Goal: Transaction & Acquisition: Purchase product/service

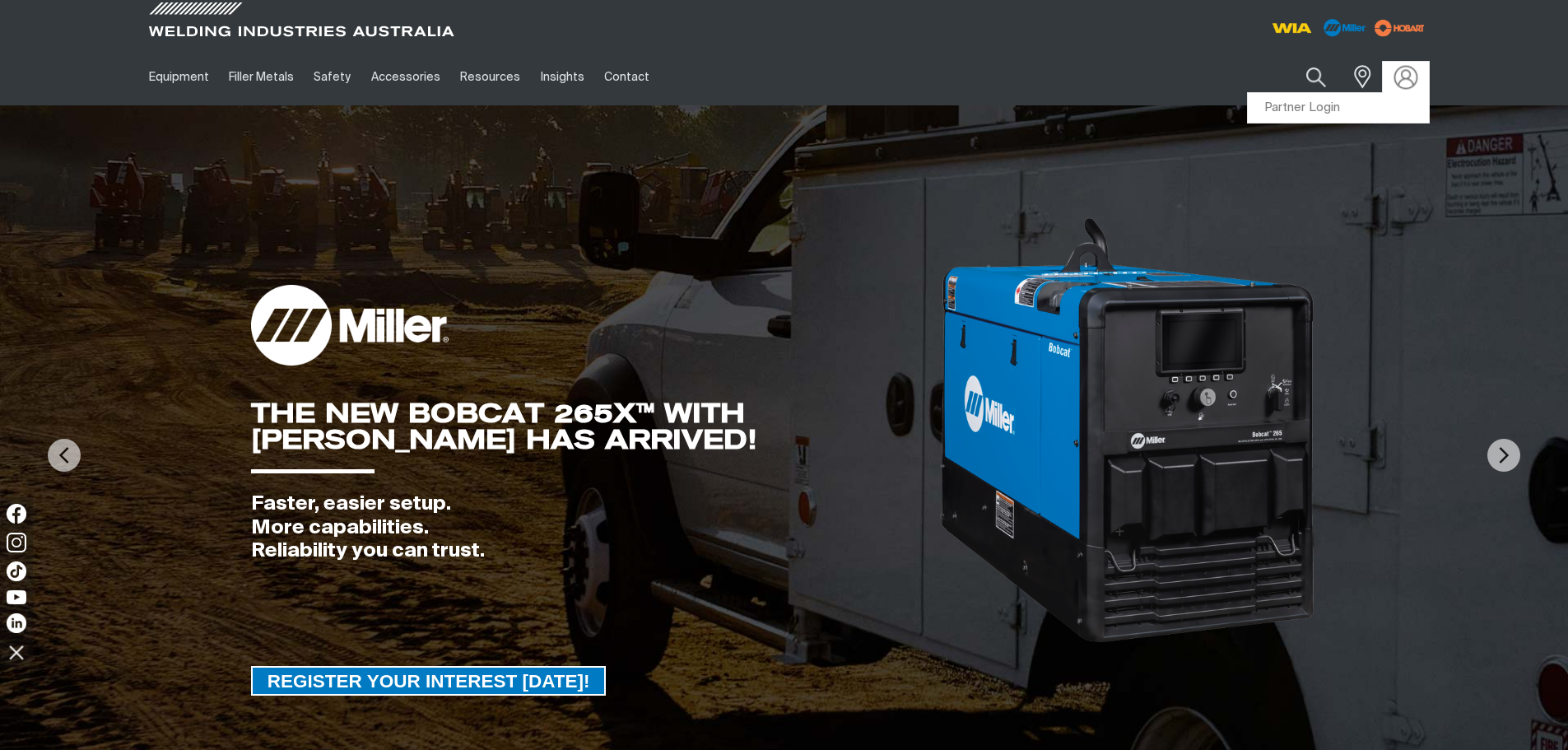
click at [1399, 76] on img at bounding box center [1406, 77] width 24 height 24
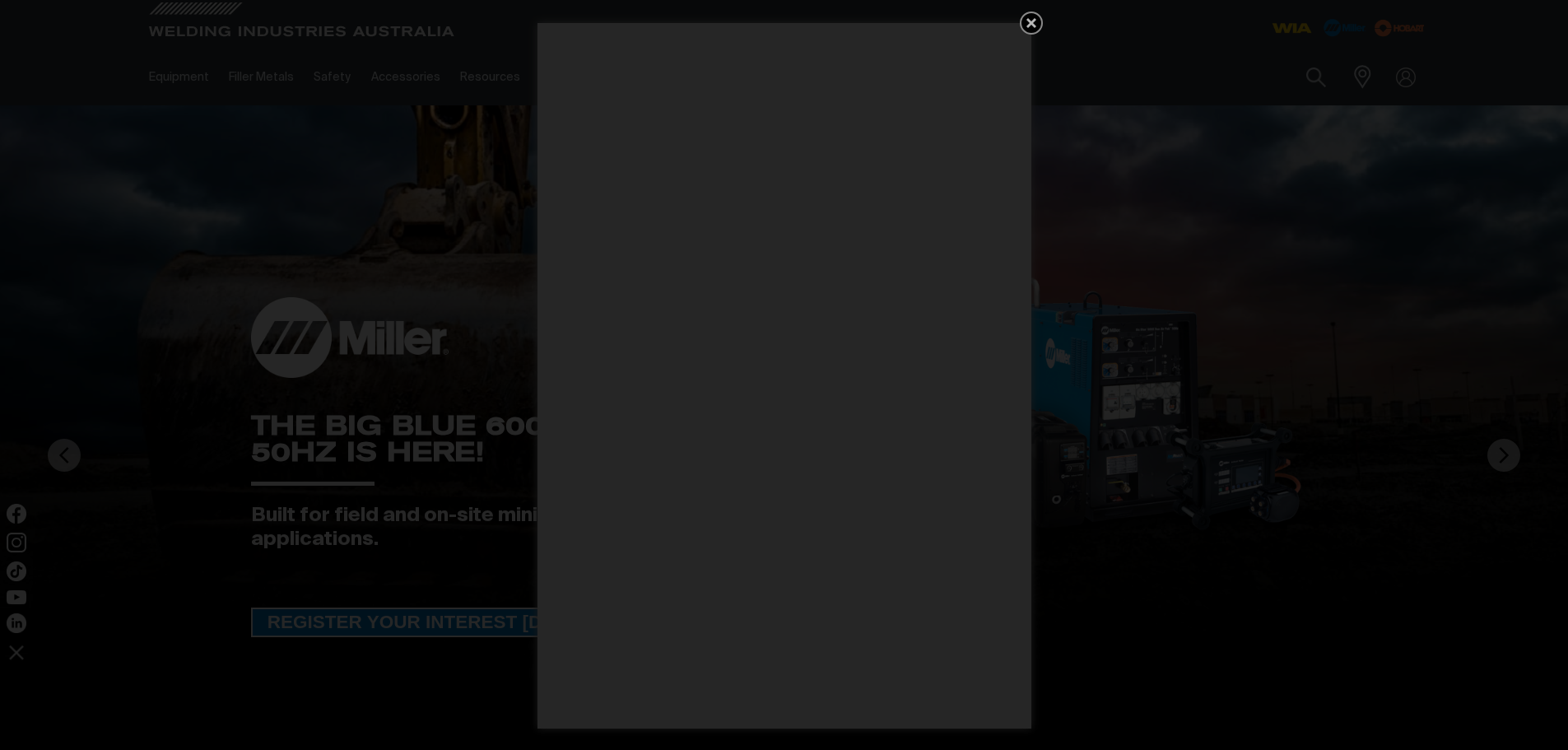
click at [1032, 21] on icon "Get 5 WIA Welding Guides Free!" at bounding box center [1031, 23] width 10 height 10
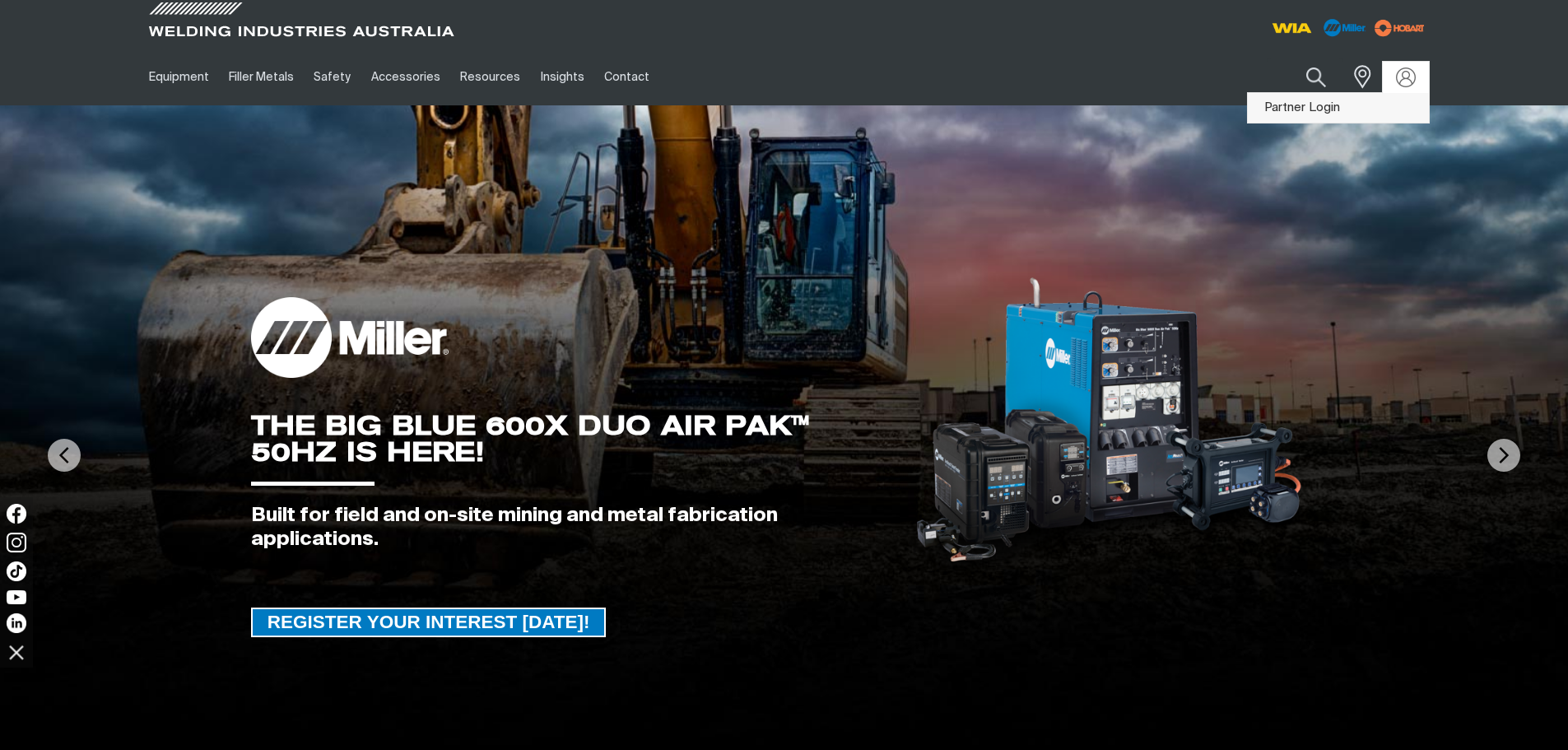
click at [1292, 106] on link "Partner Login" at bounding box center [1338, 108] width 181 height 31
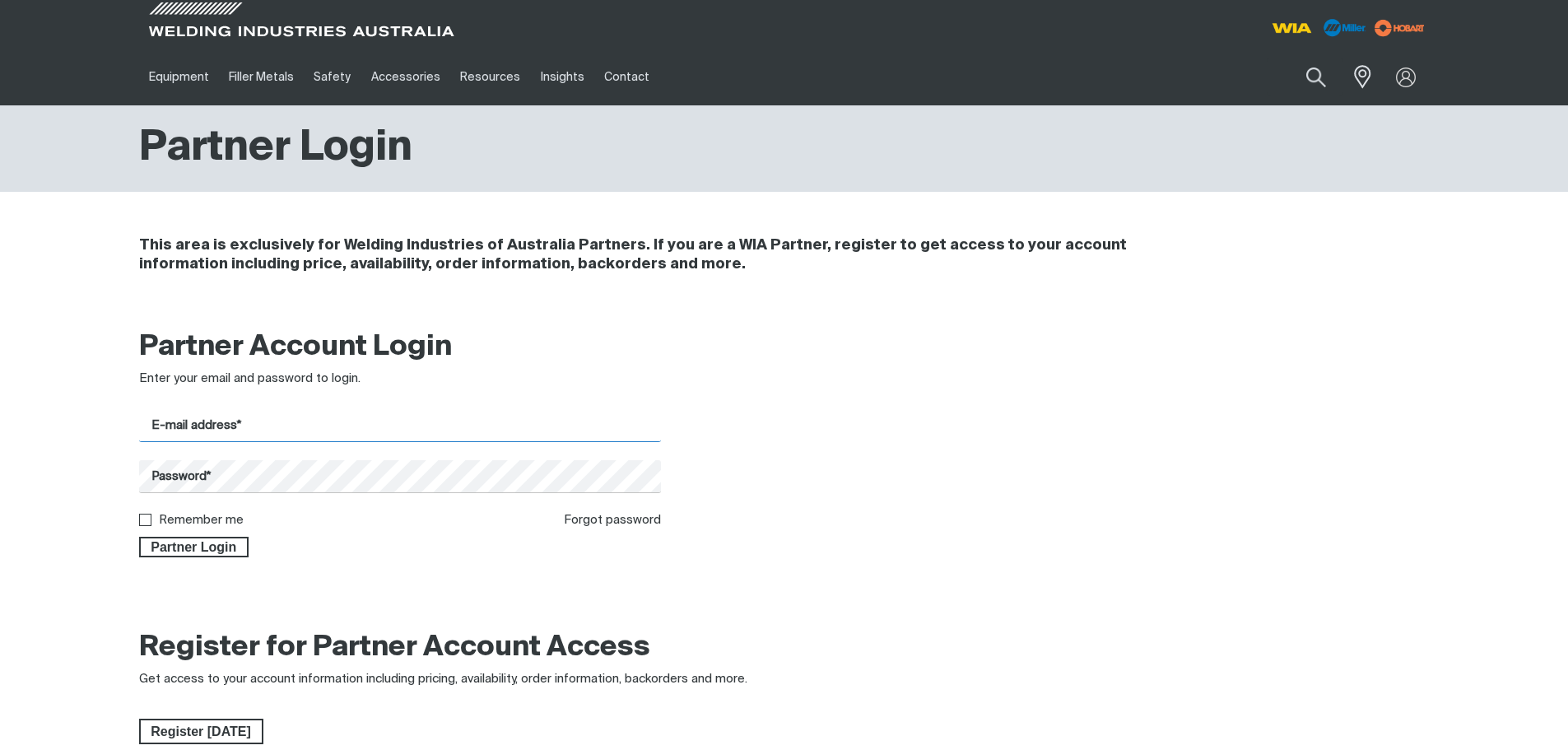
type input "[EMAIL_ADDRESS][DOMAIN_NAME]"
click at [326, 417] on input "[EMAIL_ADDRESS][DOMAIN_NAME]" at bounding box center [401, 426] width 523 height 32
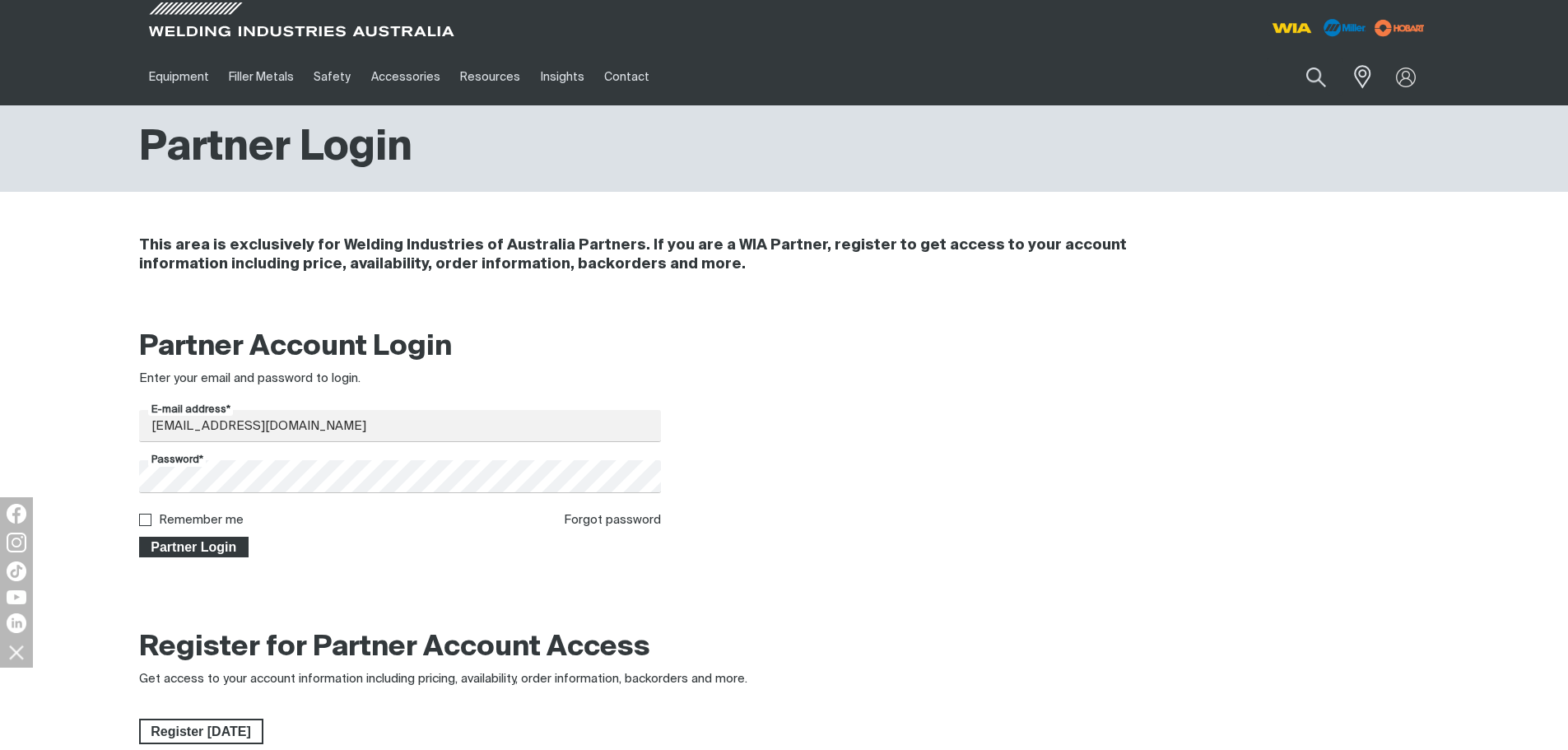
click at [193, 549] on span "Partner Login" at bounding box center [194, 547] width 107 height 21
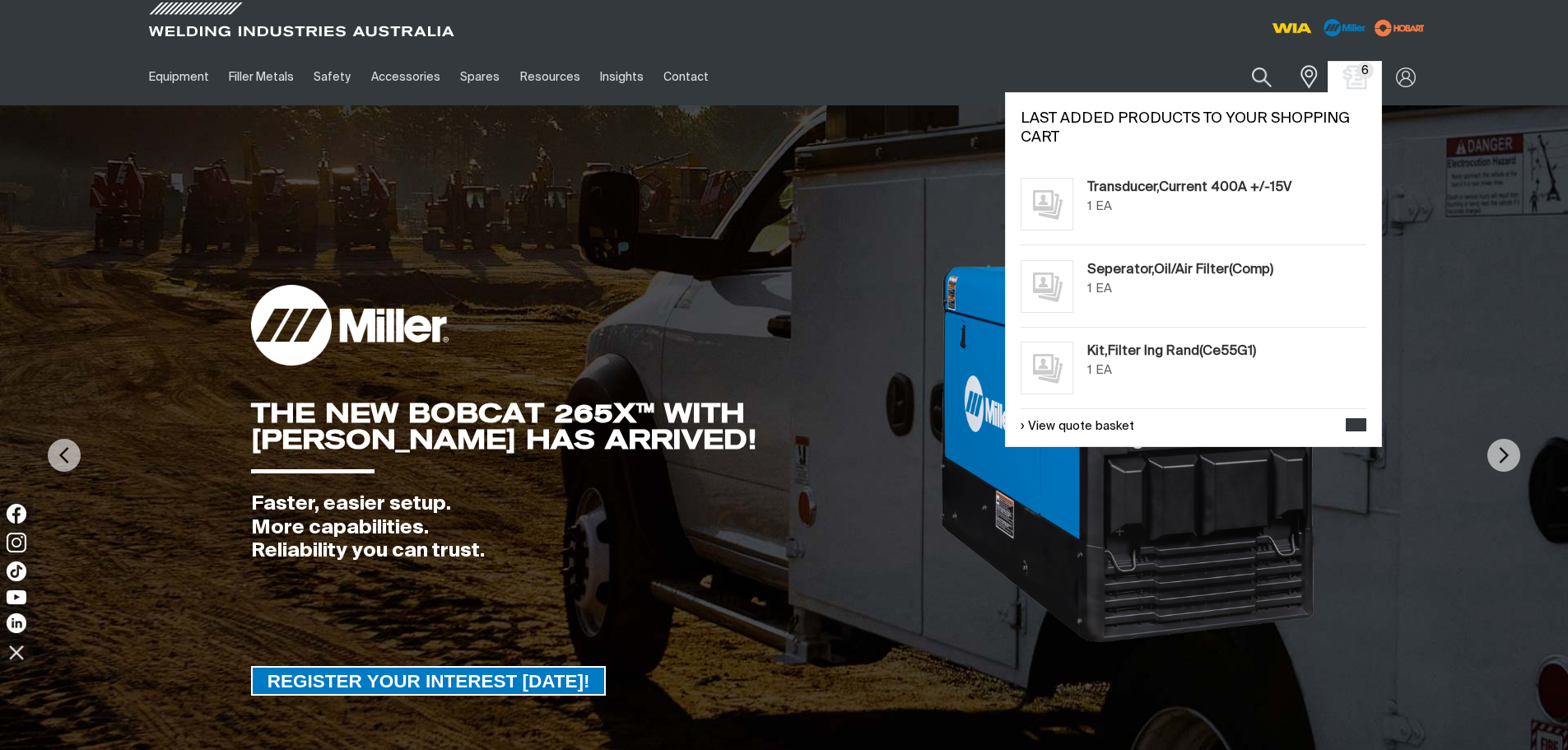
click at [1356, 75] on img "Shopping cart (6 product(s))" at bounding box center [1354, 77] width 24 height 24
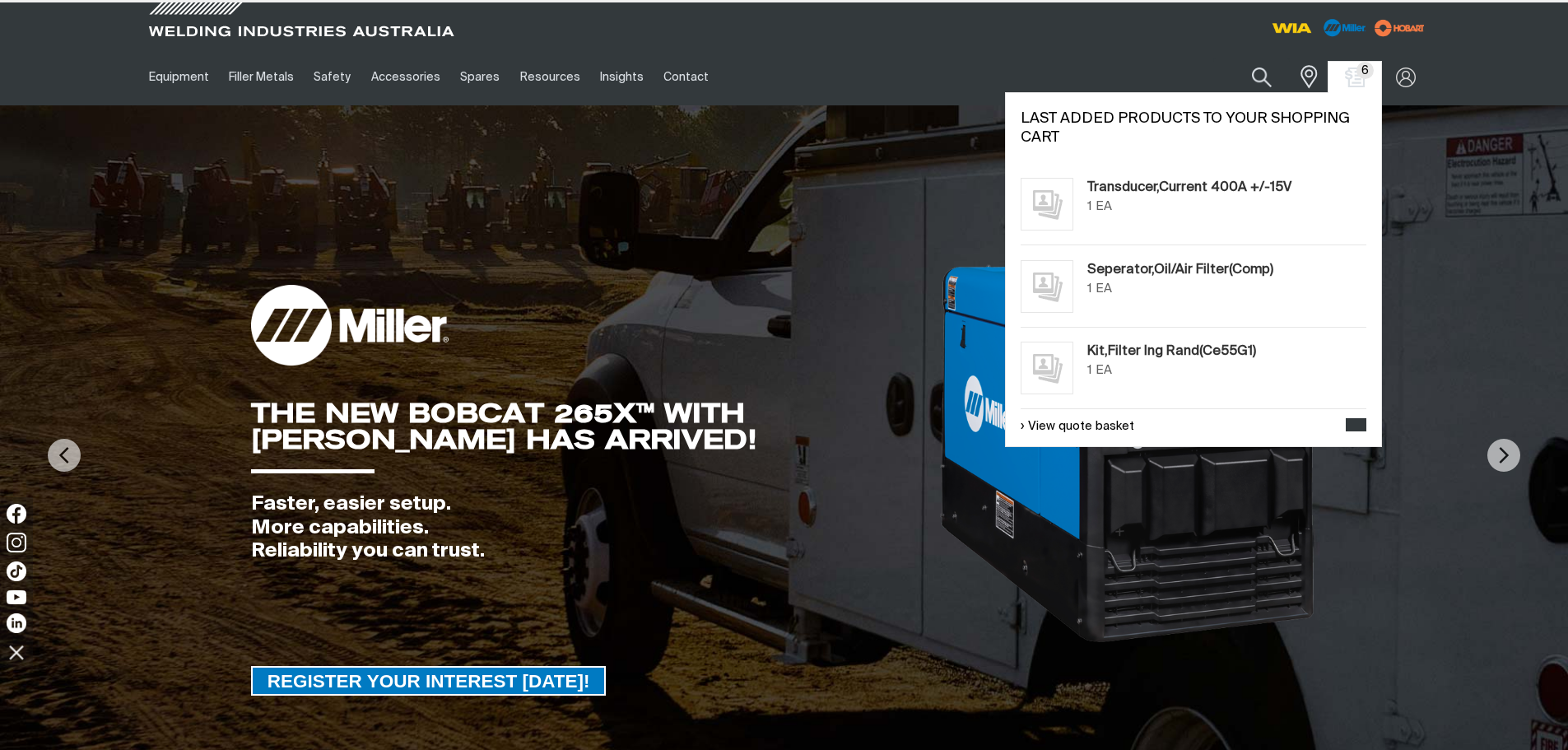
click at [1364, 77] on span "6" at bounding box center [1365, 70] width 17 height 17
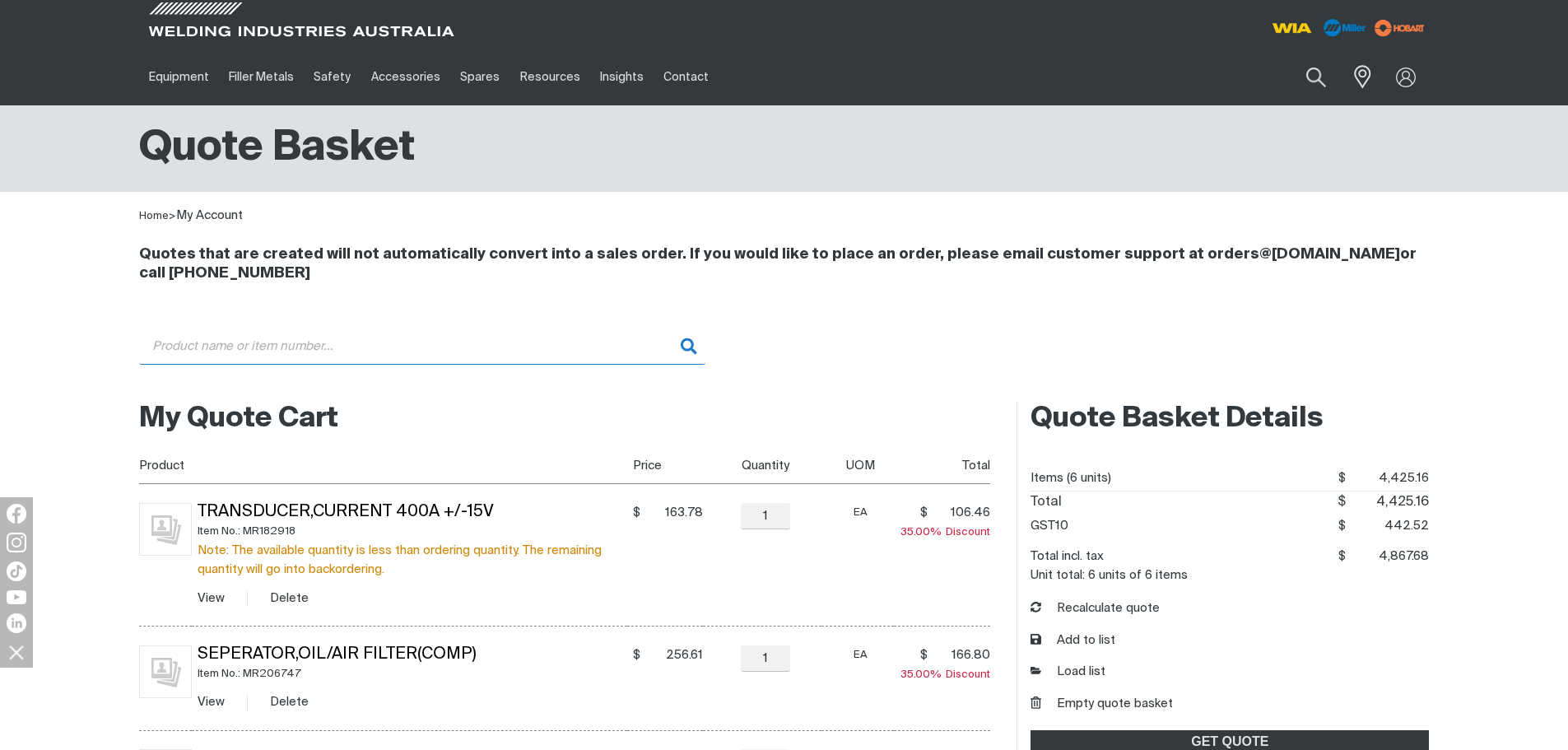
click at [268, 336] on input "Search" at bounding box center [422, 345] width 567 height 37
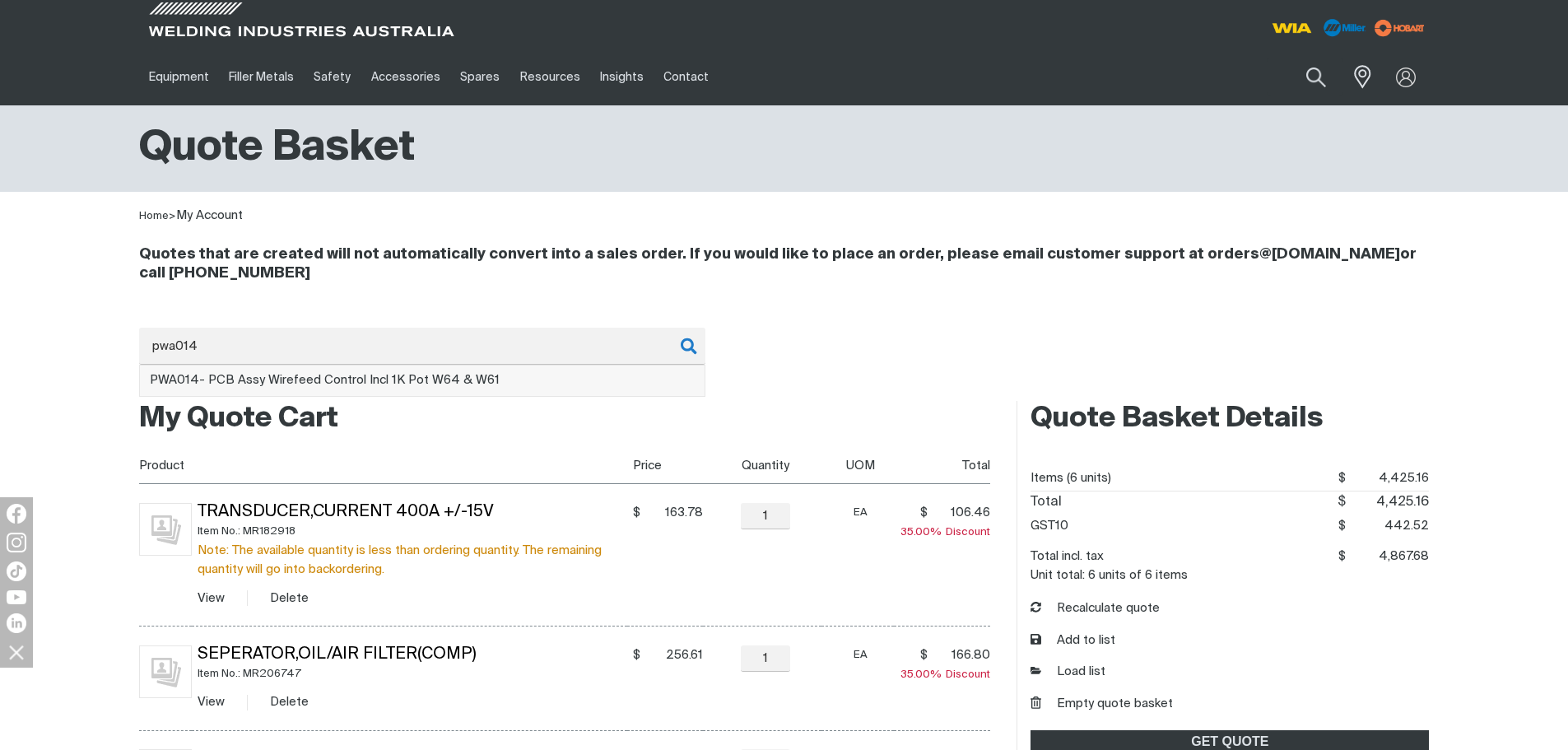
click at [407, 383] on span "PWA014 - PCB Assy Wirefeed Control Incl 1K Pot W64 & W61" at bounding box center [324, 379] width 349 height 12
type input "PWA014 - PCB Assy Wirefeed Control Incl 1K Pot W64 & W61"
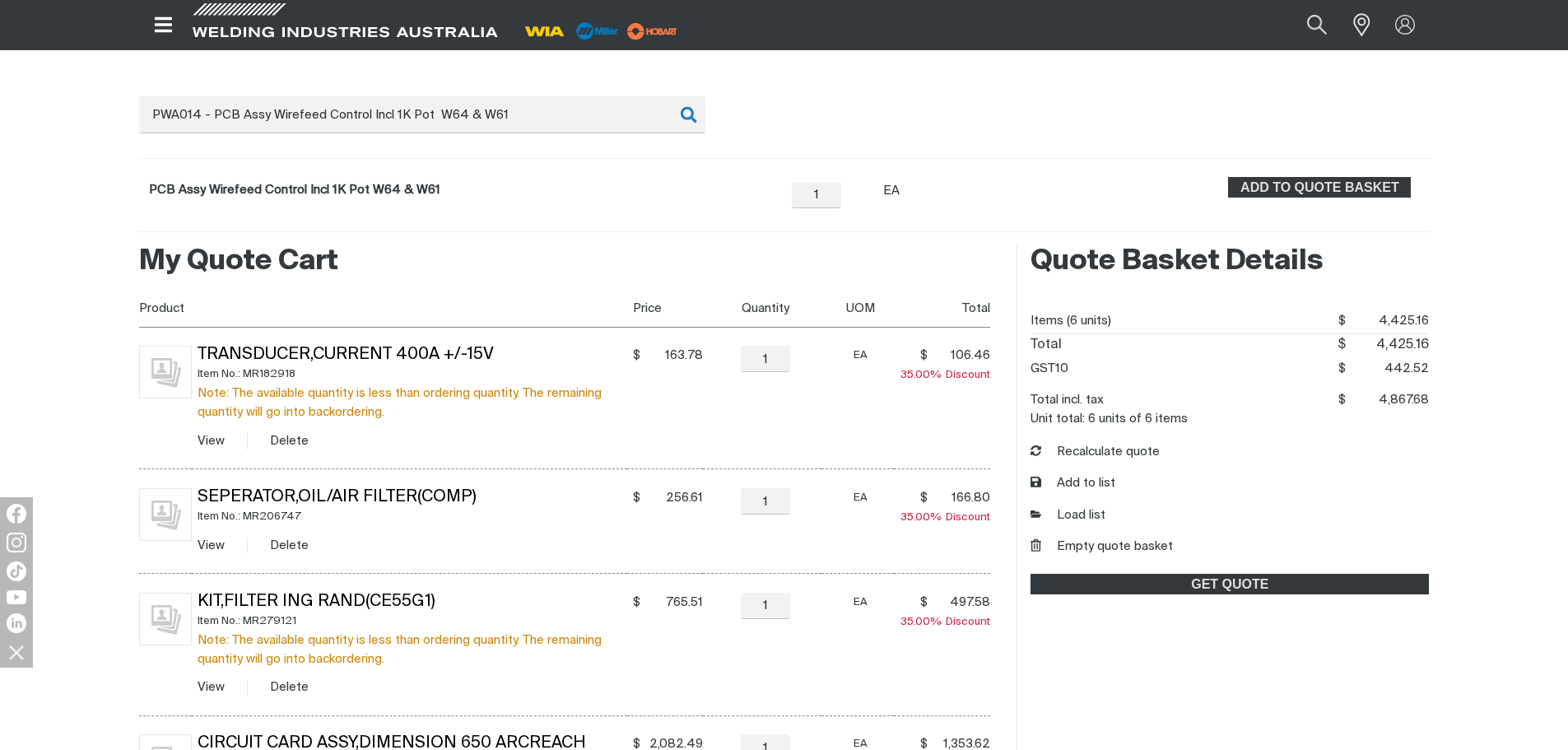
scroll to position [226, 0]
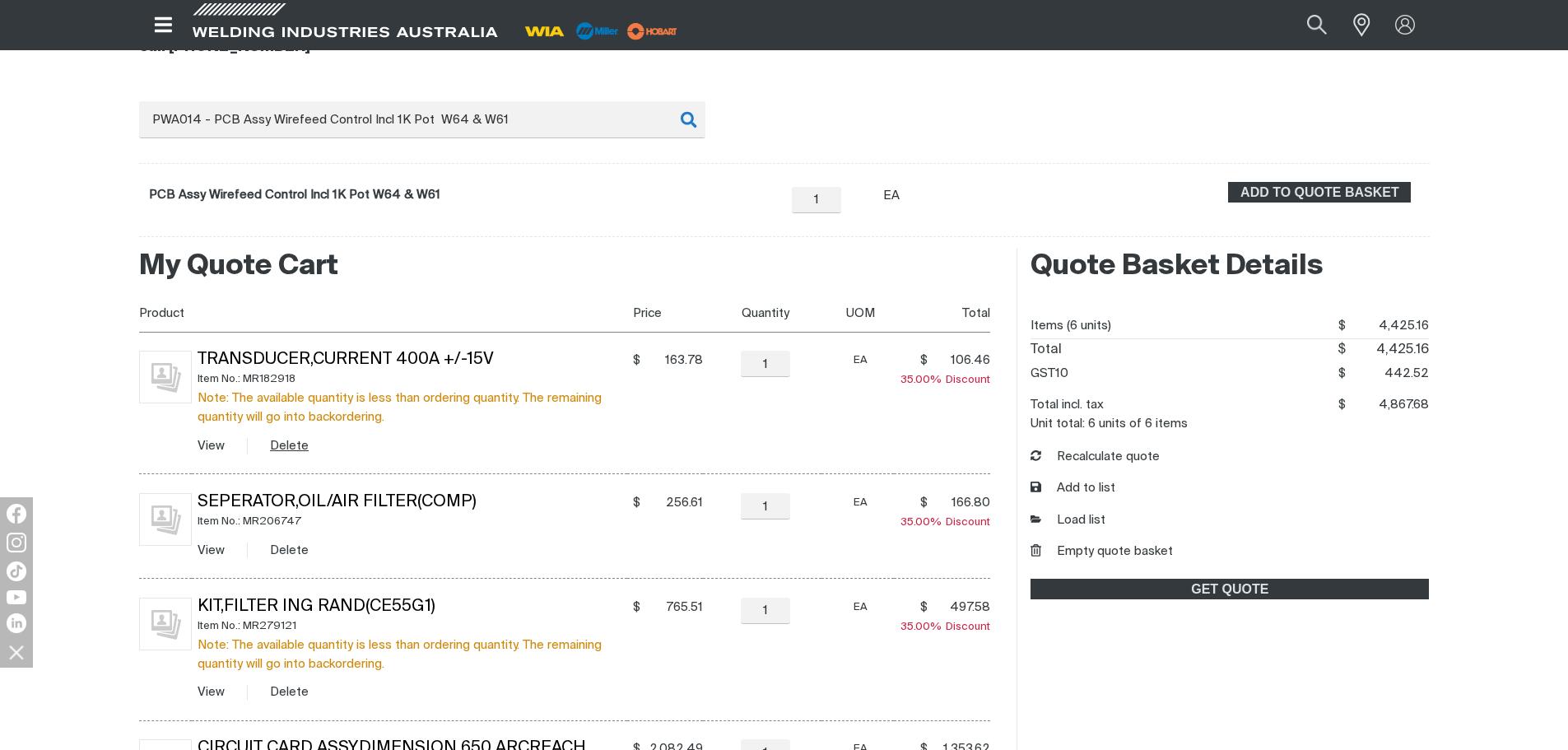
click at [291, 443] on button "Delete" at bounding box center [289, 446] width 38 height 19
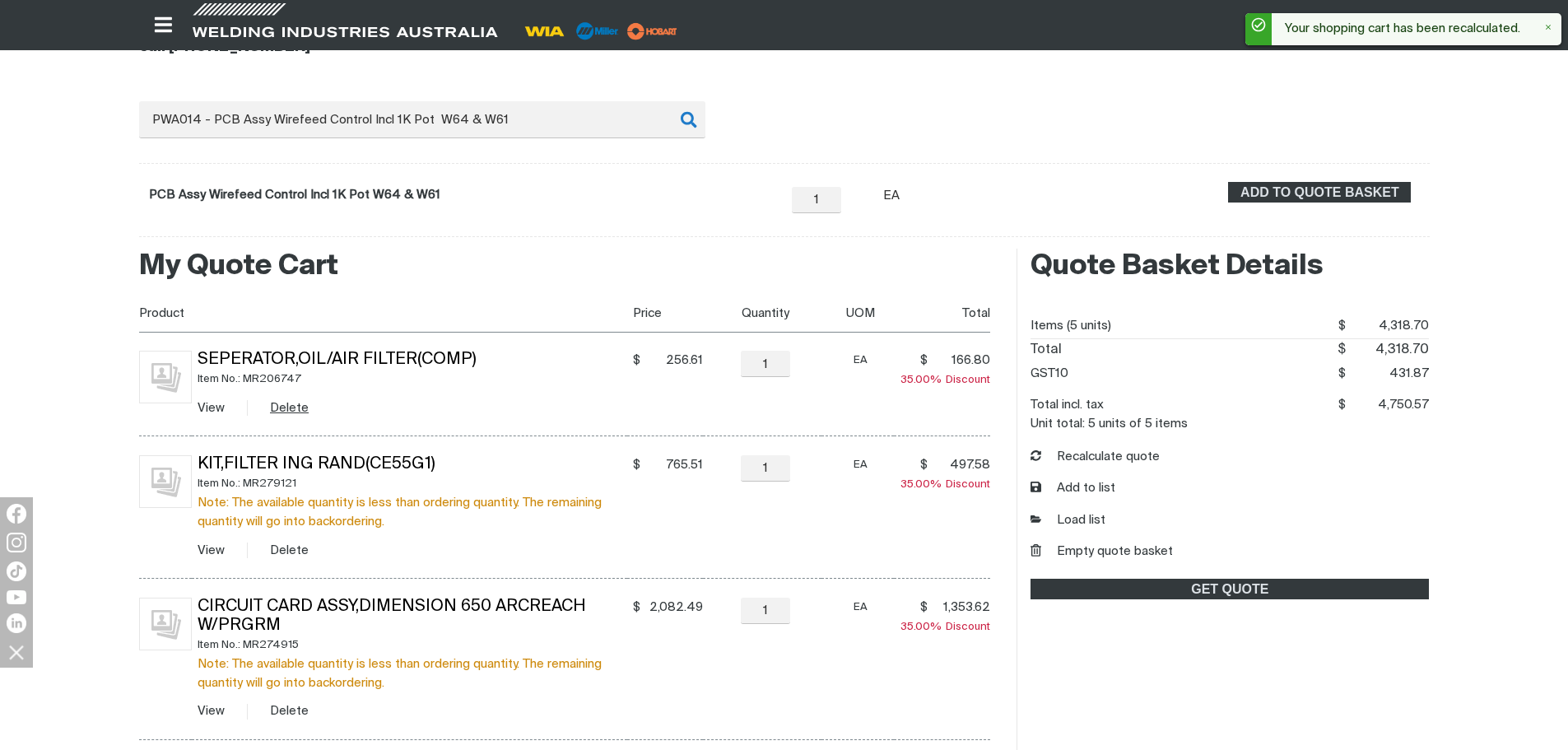
click at [287, 407] on button "Delete" at bounding box center [289, 407] width 38 height 19
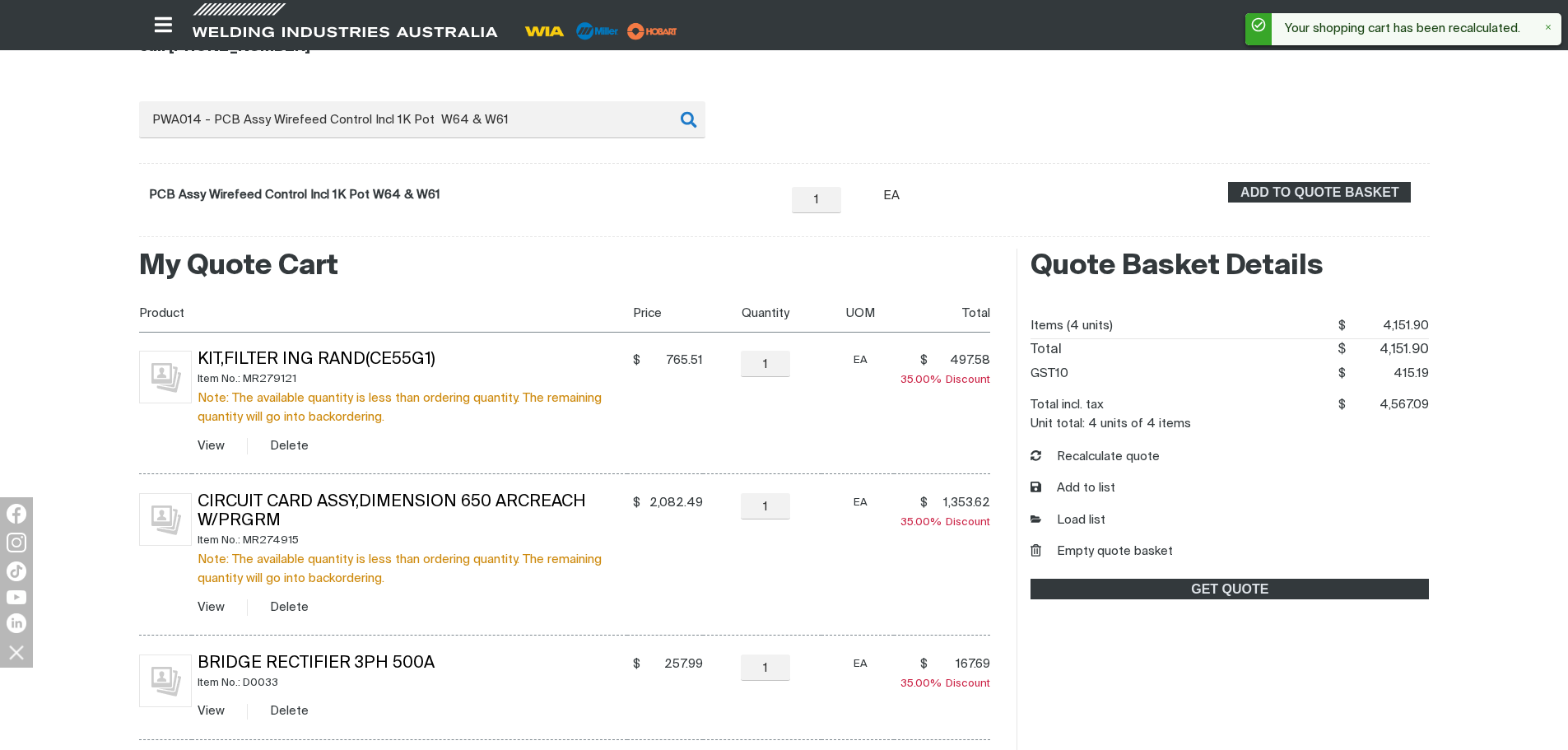
click at [287, 407] on div "Note: The available quantity is less than ordering quantity. The remaining quan…" at bounding box center [412, 407] width 430 height 38
click at [288, 452] on button "Delete" at bounding box center [289, 446] width 38 height 19
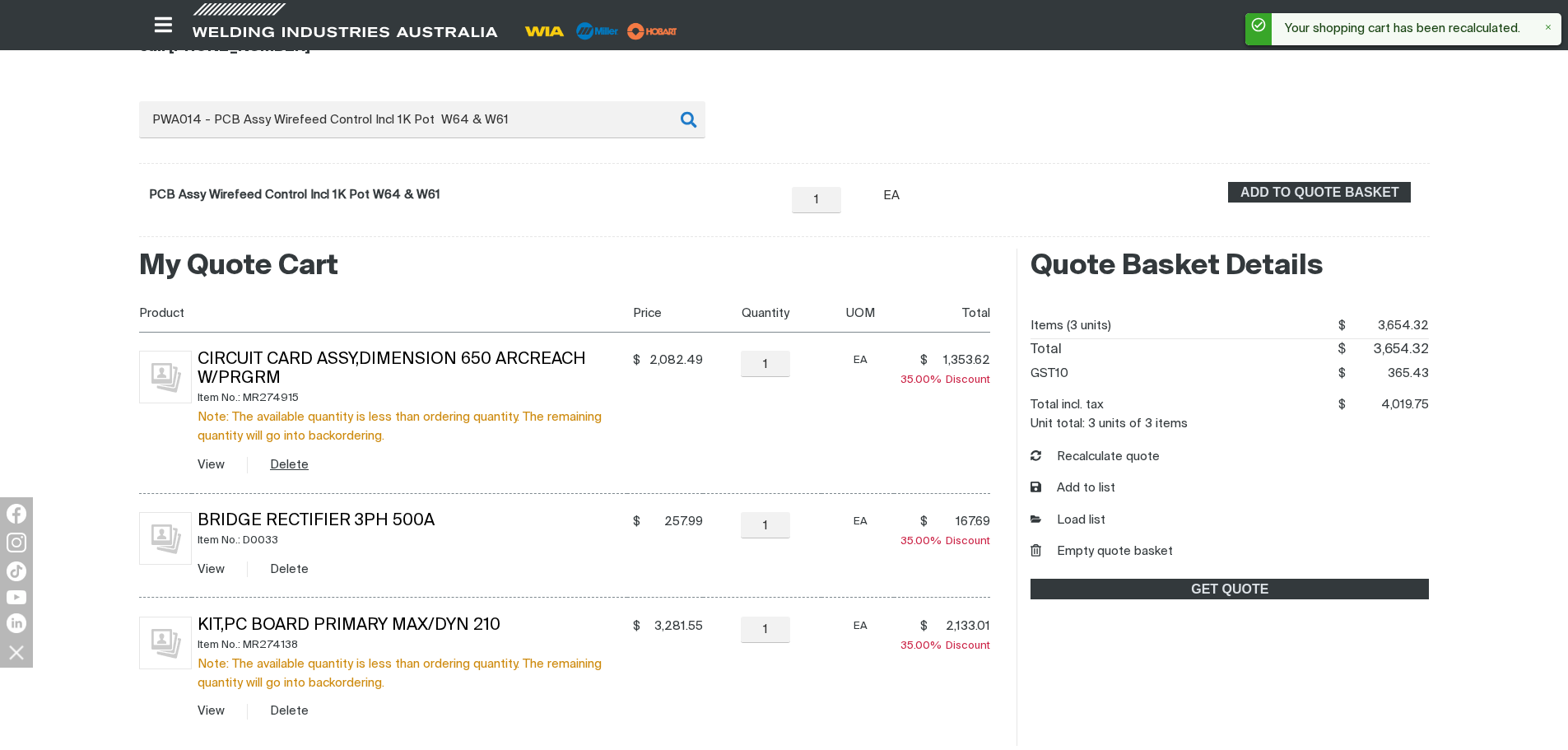
click at [292, 466] on button "Delete" at bounding box center [289, 465] width 38 height 19
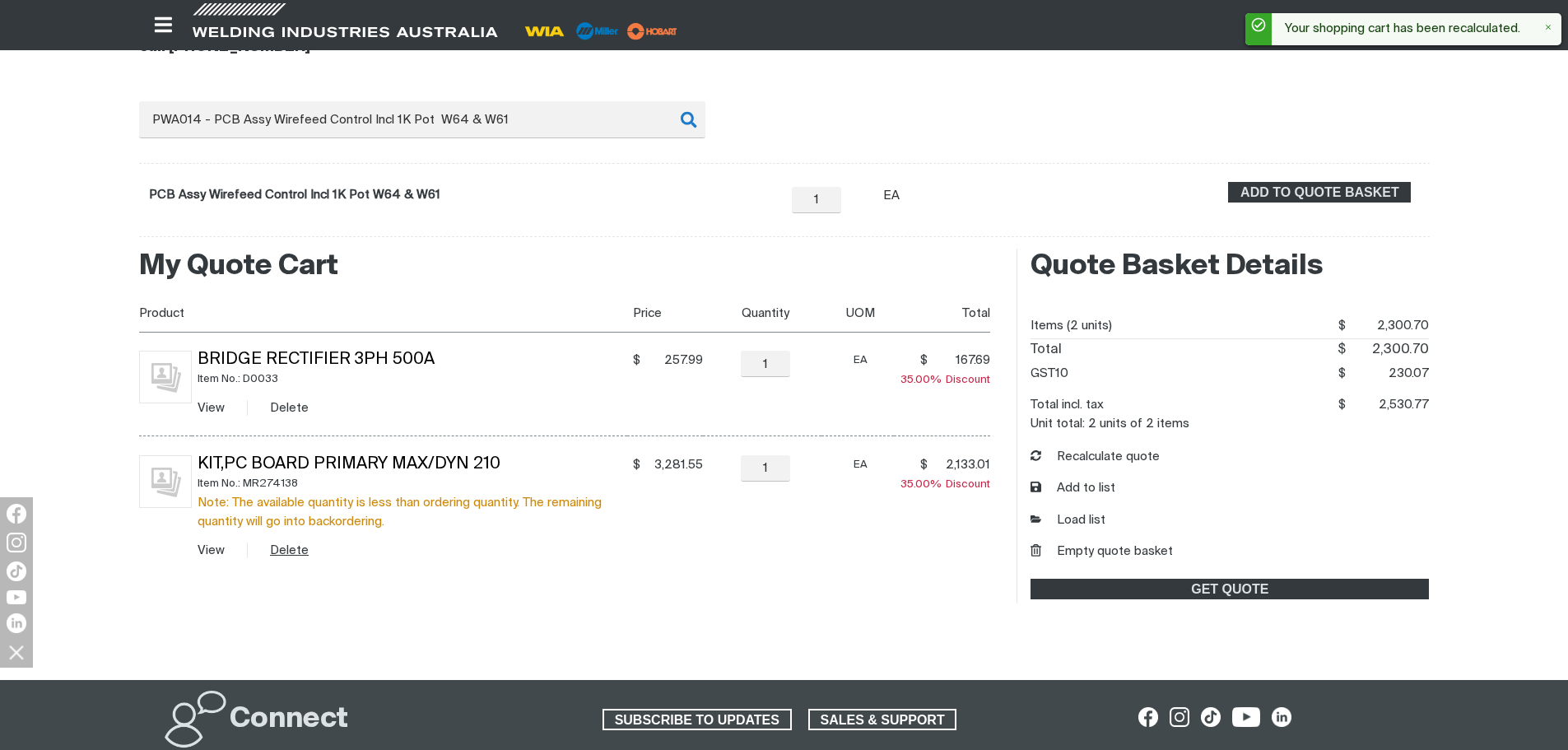
click at [293, 545] on button "Delete" at bounding box center [289, 550] width 38 height 19
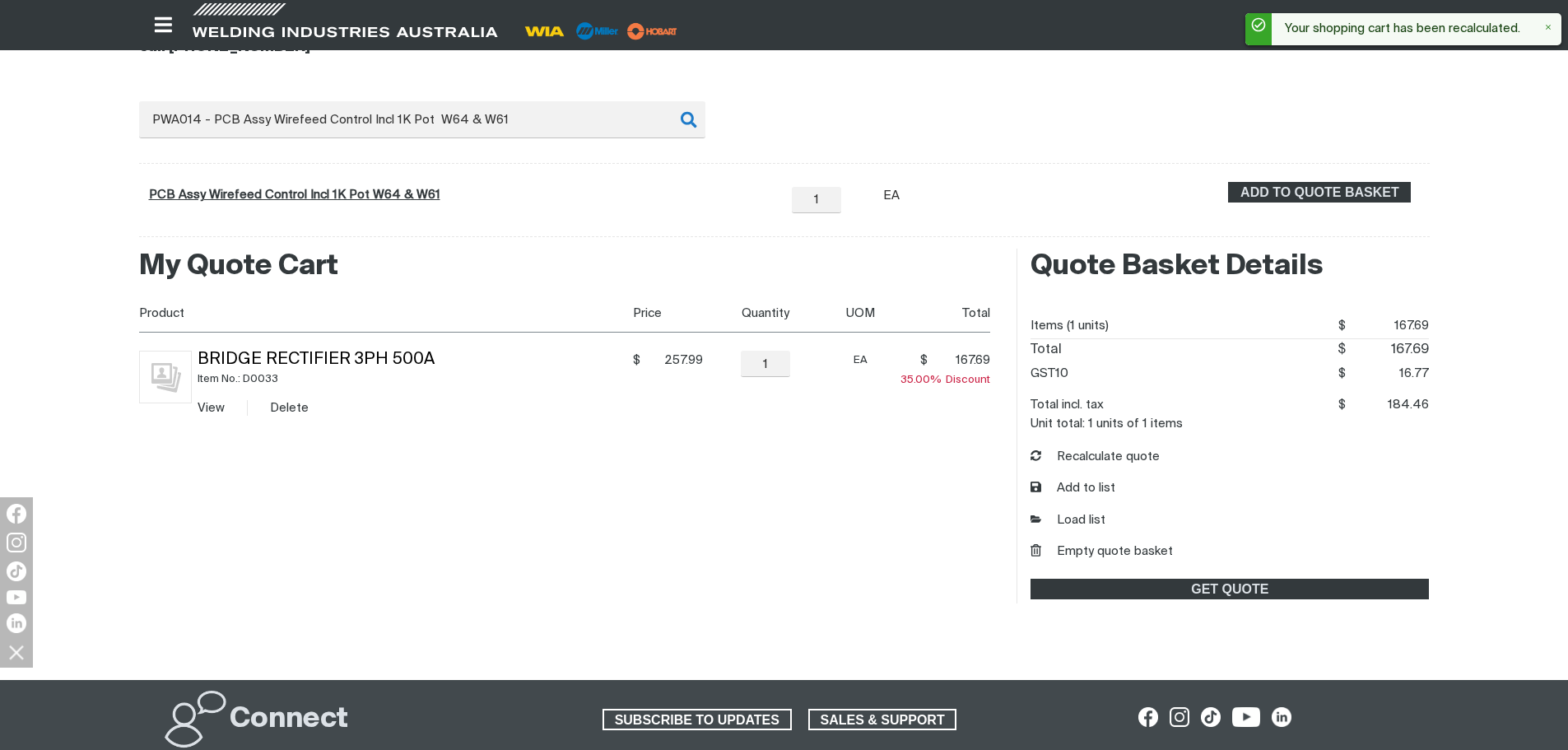
click at [398, 191] on link "PCB Assy Wirefeed Control Incl 1K Pot W64 & W61" at bounding box center [294, 195] width 291 height 12
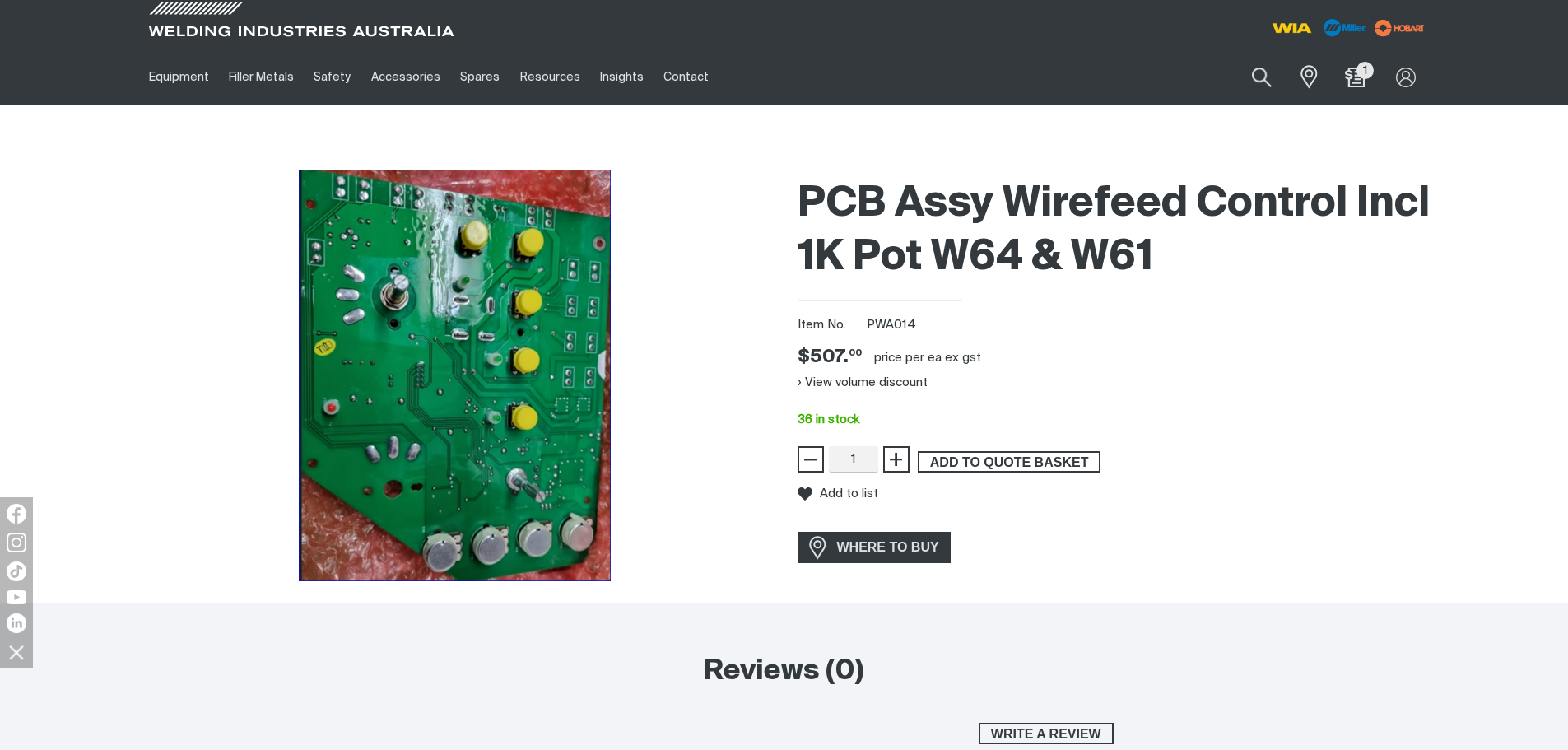
click at [982, 460] on span "ADD TO QUOTE BASKET" at bounding box center [1009, 461] width 179 height 21
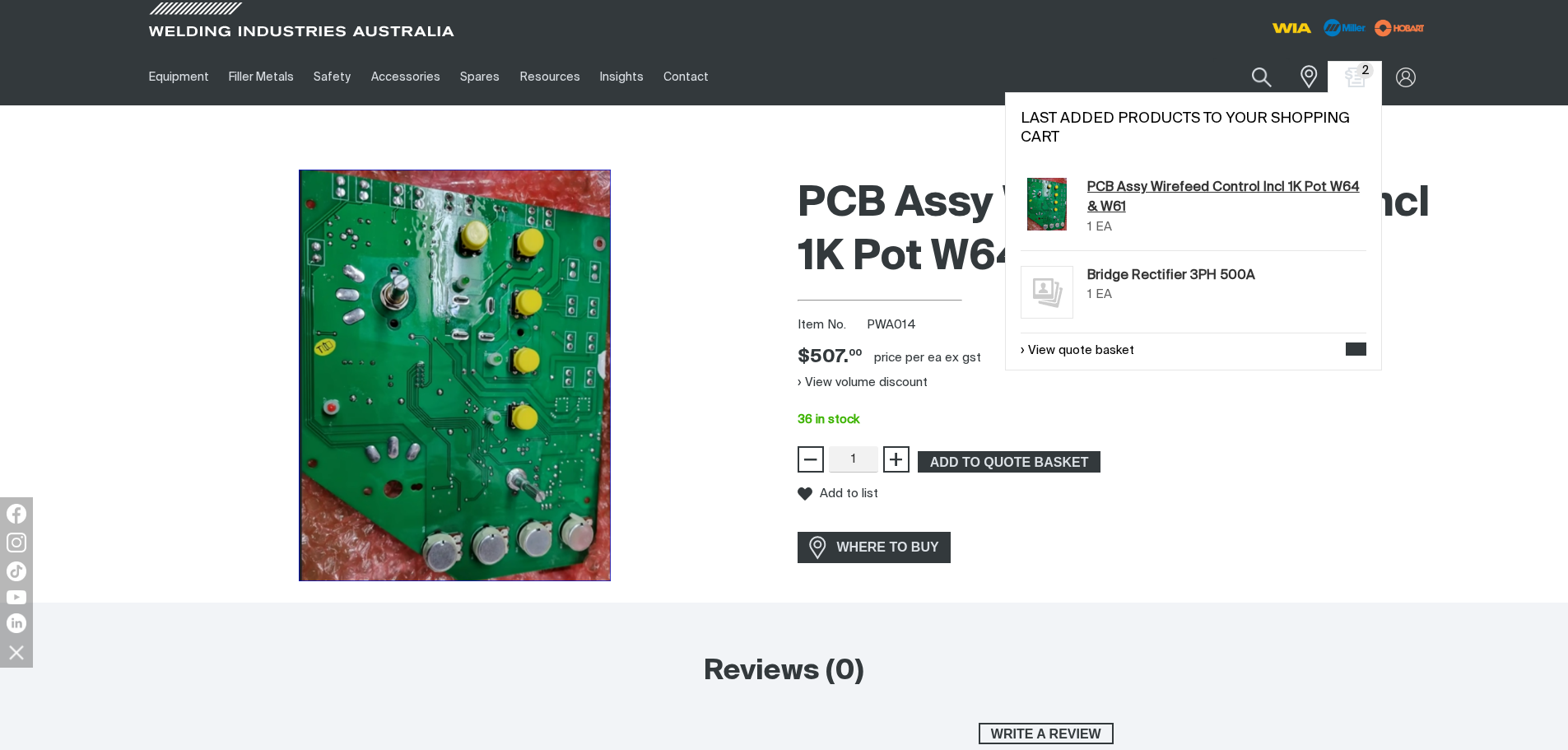
click at [1132, 194] on link "PCB Assy Wirefeed Control Incl 1K Pot W64 & W61" at bounding box center [1227, 197] width 279 height 40
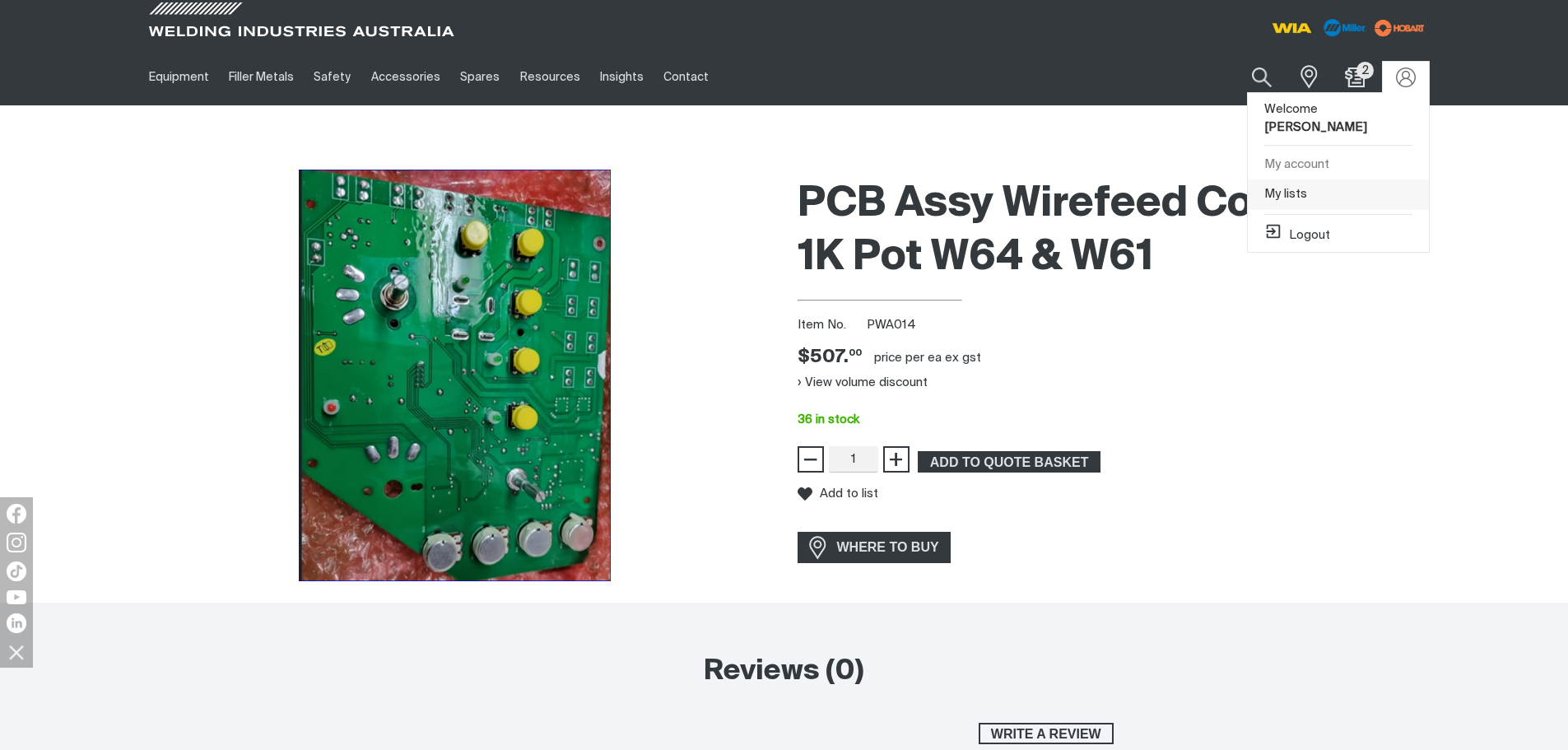
click at [1280, 179] on link "My lists" at bounding box center [1338, 195] width 181 height 31
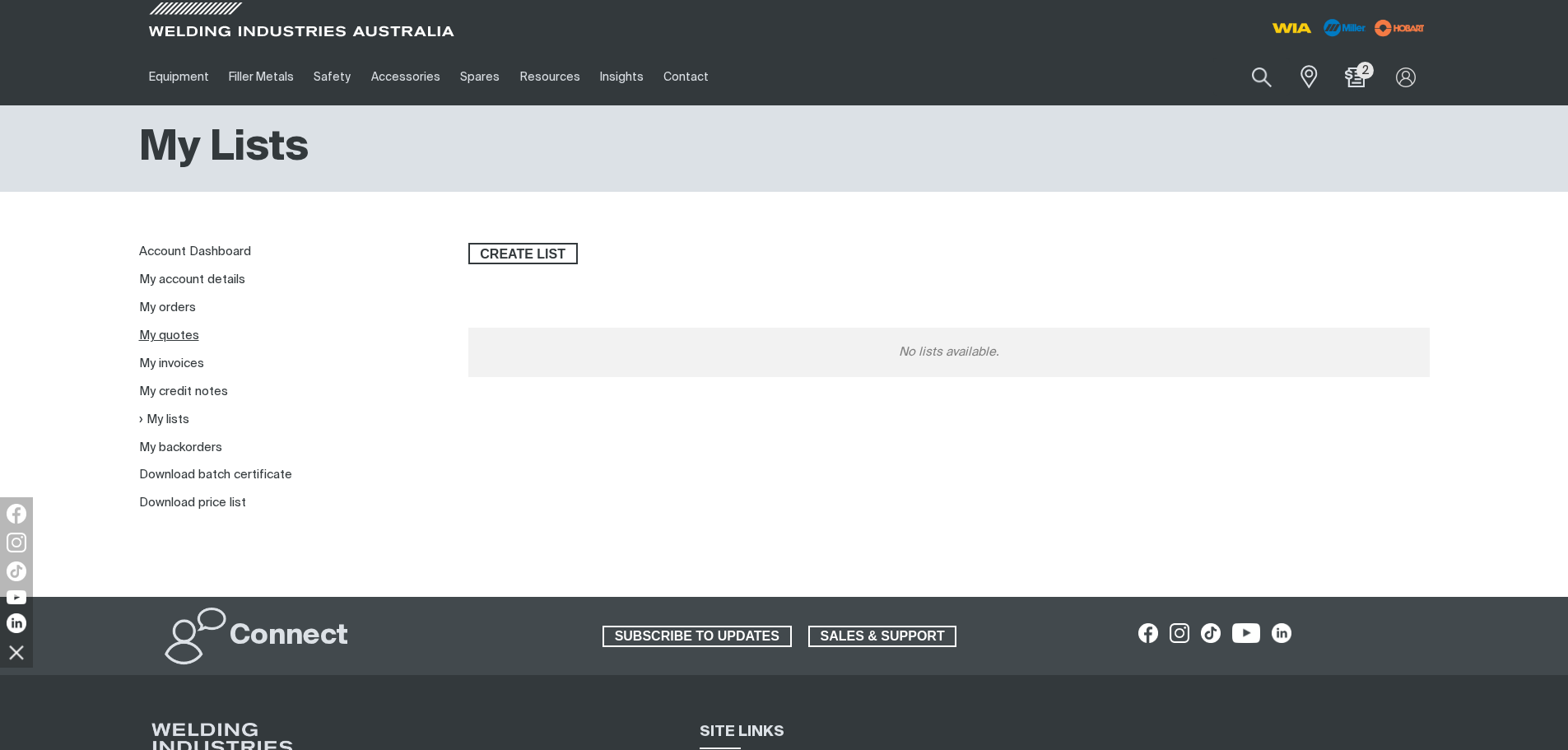
click at [171, 337] on link "My quotes" at bounding box center [169, 335] width 60 height 12
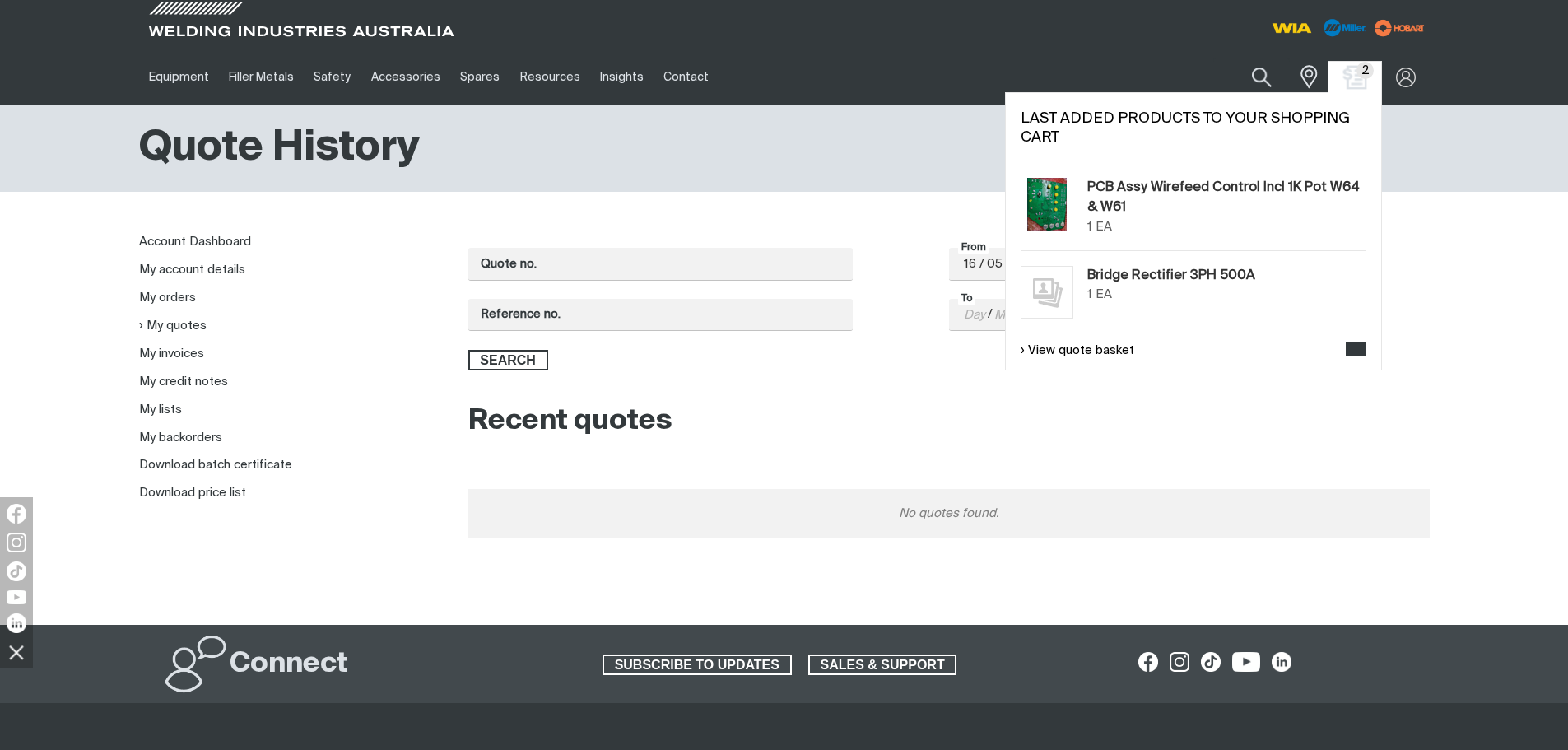
click at [1353, 79] on img "Shopping cart (2 product(s))" at bounding box center [1354, 77] width 24 height 24
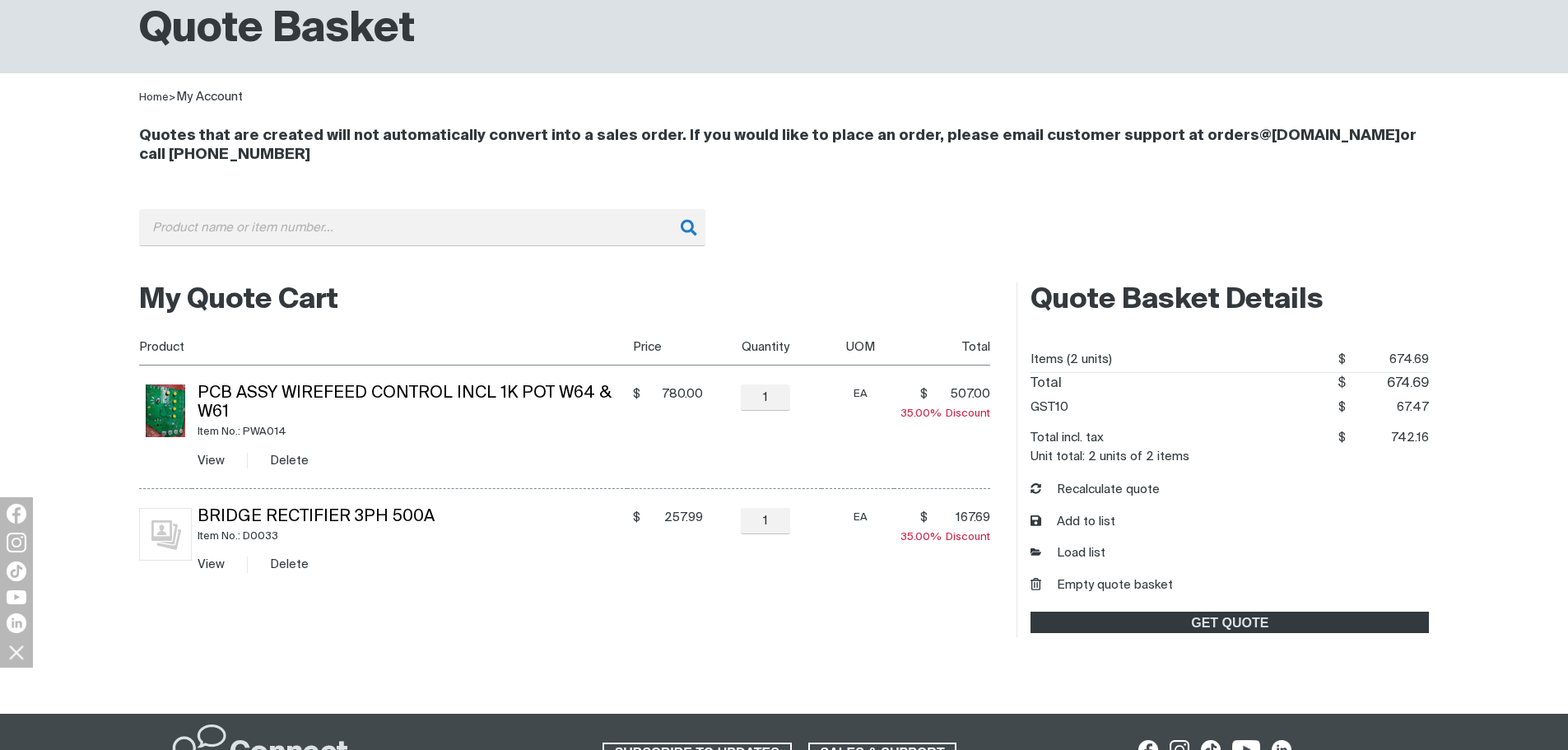
scroll to position [165, 0]
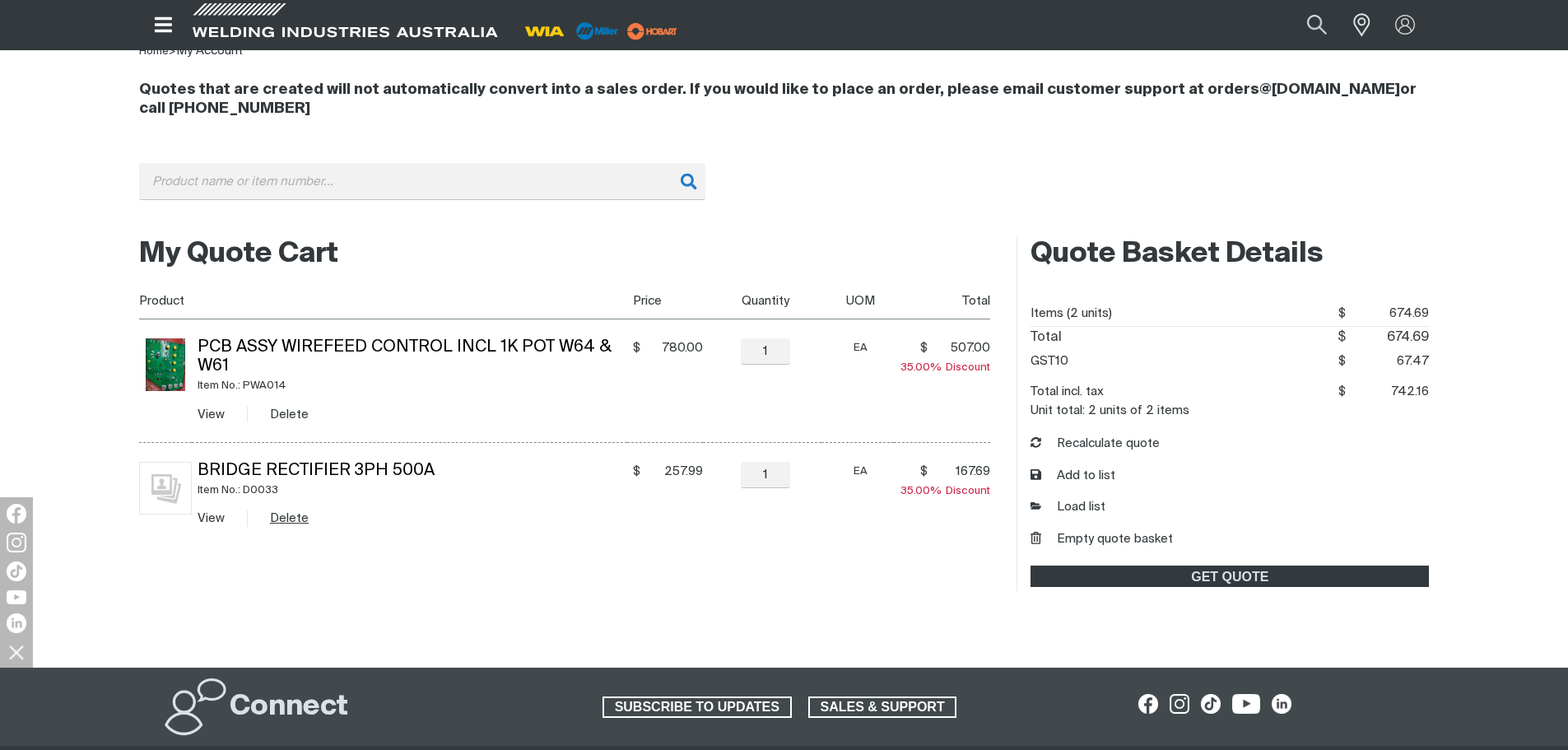
click at [288, 518] on button "Delete" at bounding box center [289, 518] width 38 height 19
